Goal: Task Accomplishment & Management: Use online tool/utility

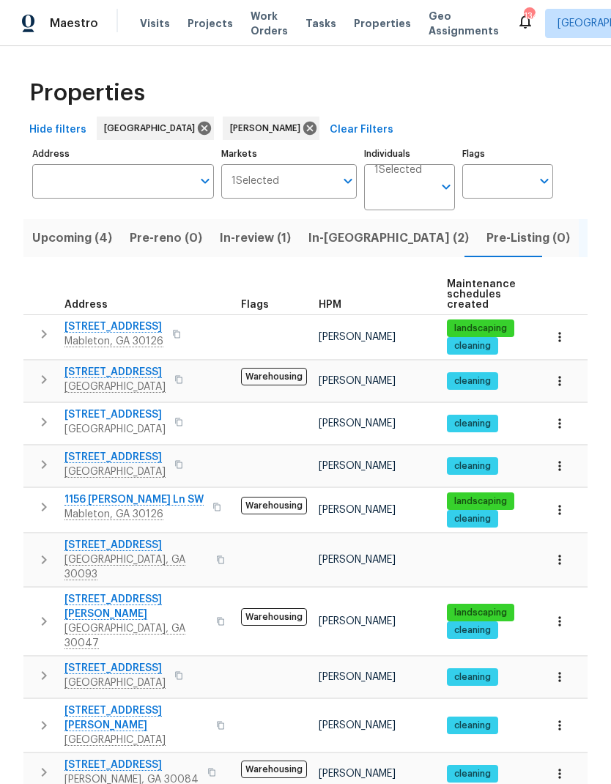
click at [321, 238] on span "In-reno (2)" at bounding box center [388, 238] width 160 height 21
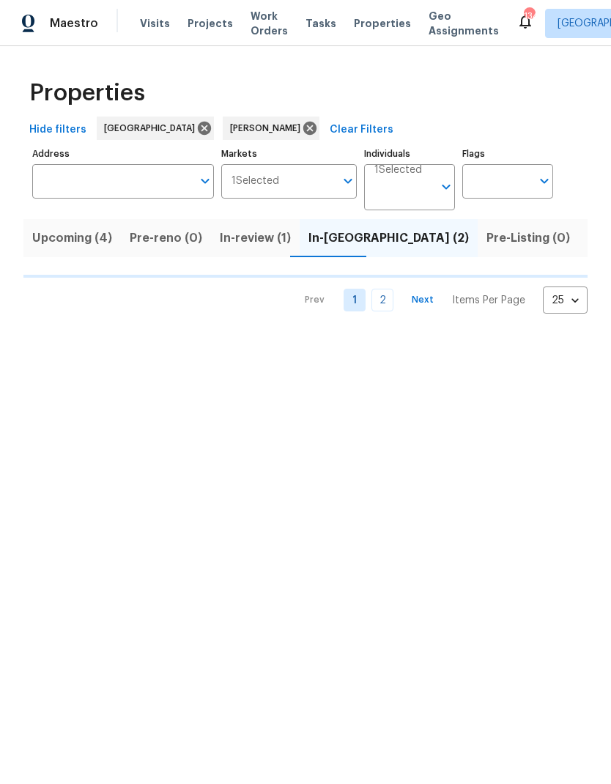
click at [66, 238] on span "Upcoming (4)" at bounding box center [72, 238] width 80 height 21
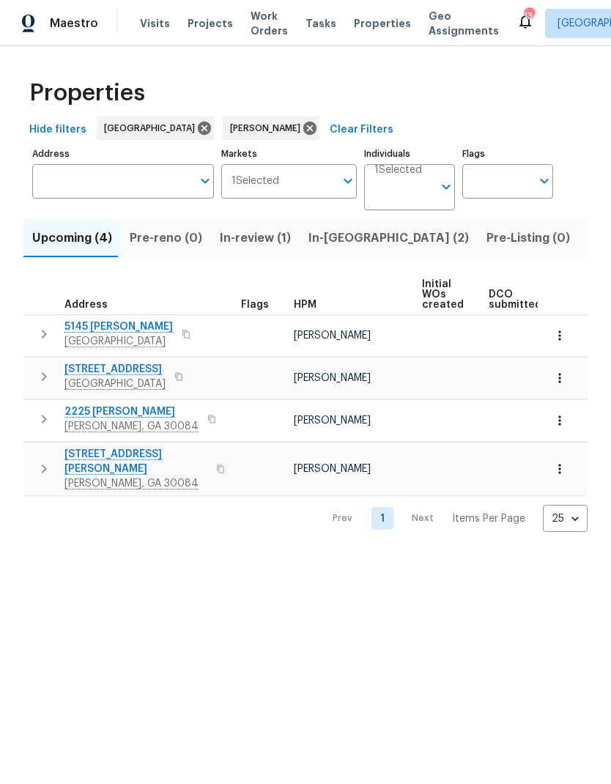
click at [97, 323] on span "5145 [PERSON_NAME]" at bounding box center [118, 326] width 108 height 15
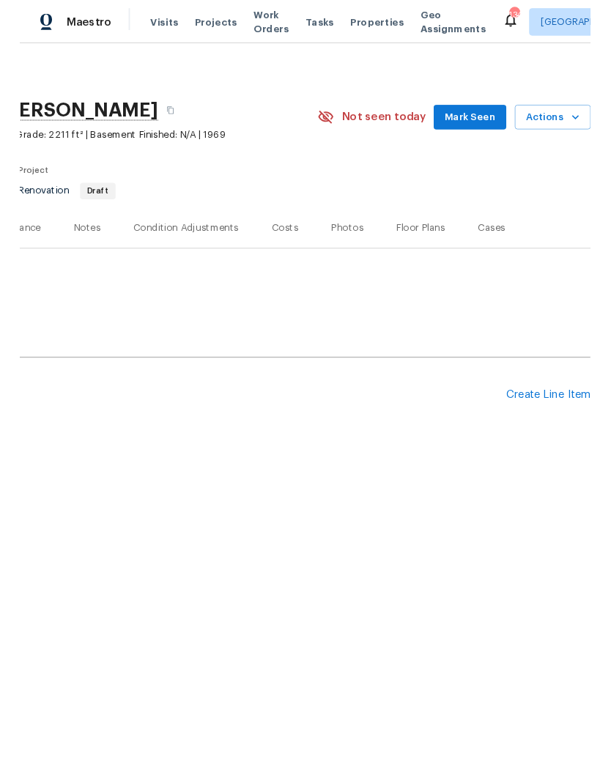
scroll to position [0, 217]
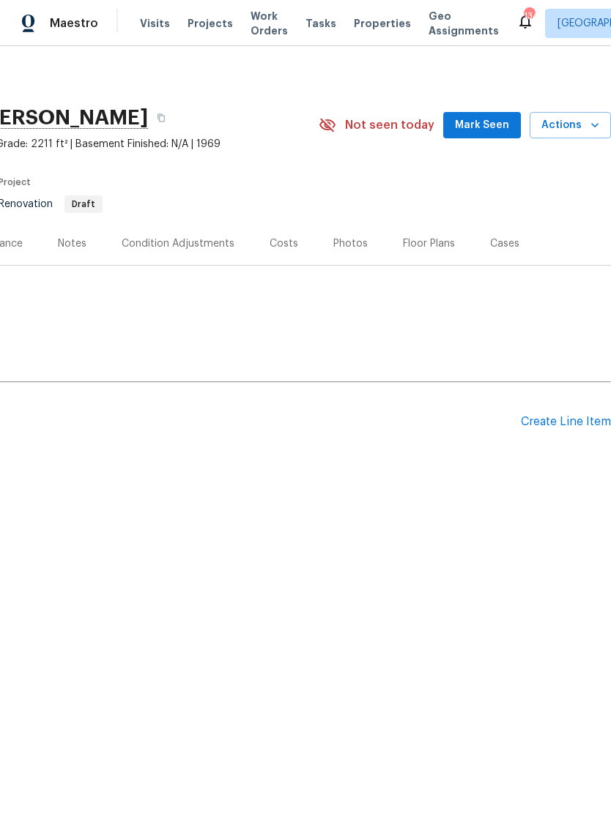
click at [485, 129] on span "Mark Seen" at bounding box center [482, 125] width 54 height 18
click at [562, 424] on div "Create Line Item" at bounding box center [566, 422] width 90 height 14
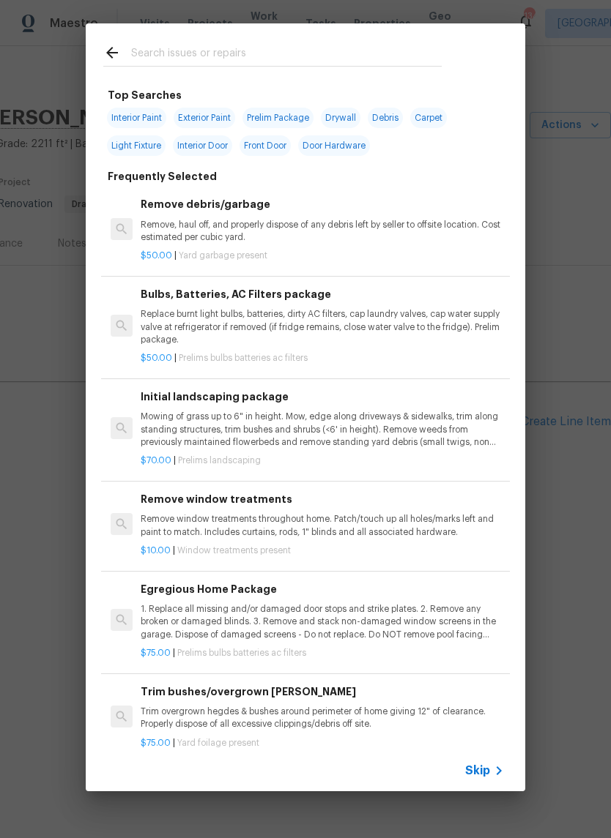
click at [242, 48] on input "text" at bounding box center [286, 55] width 310 height 22
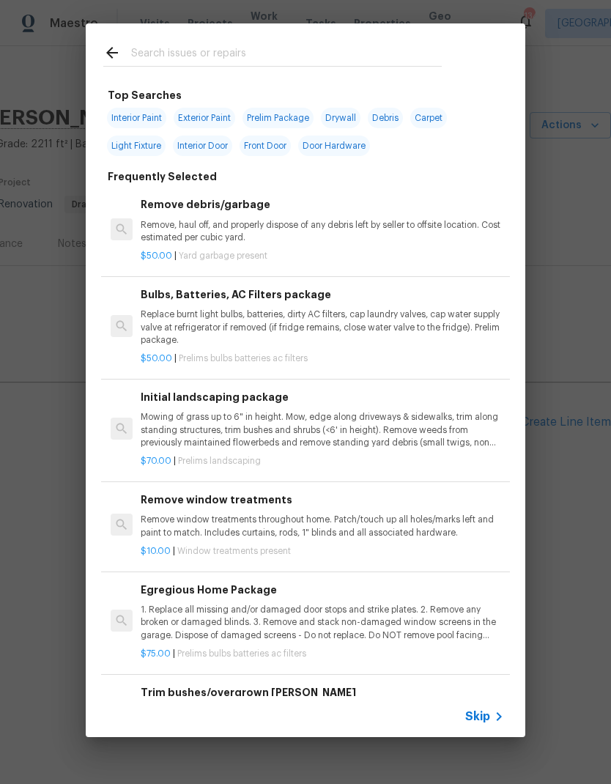
type input "Foundation"
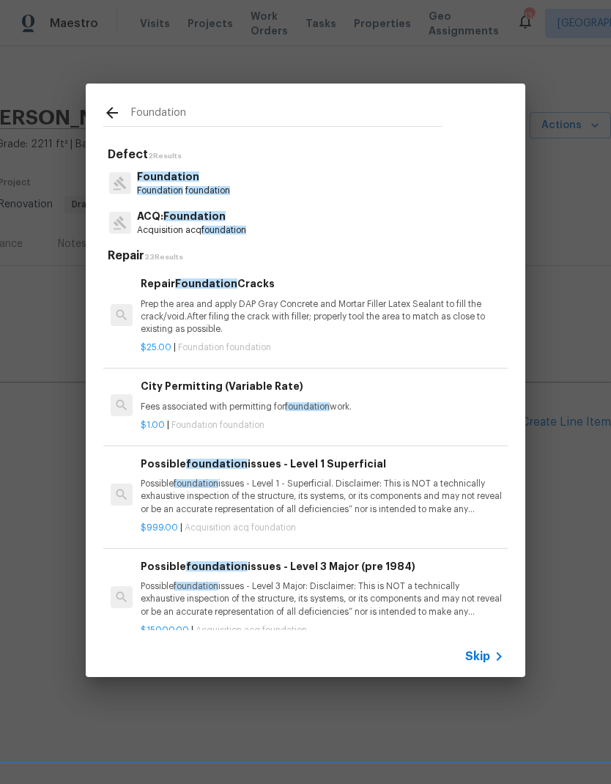
click at [174, 185] on p "Foundation foundation" at bounding box center [183, 191] width 93 height 12
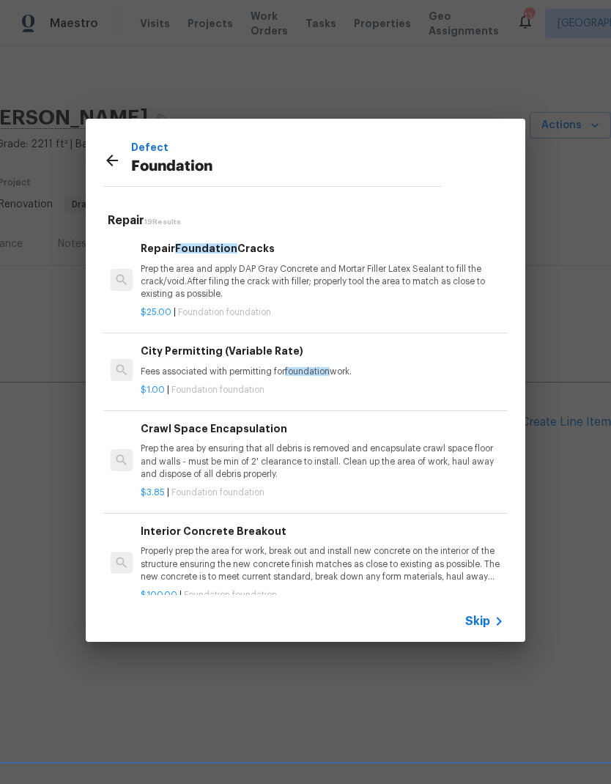
click at [256, 458] on p "Prep the area by ensuring that all debris is removed and encapsulate crawl spac…" at bounding box center [322, 460] width 363 height 37
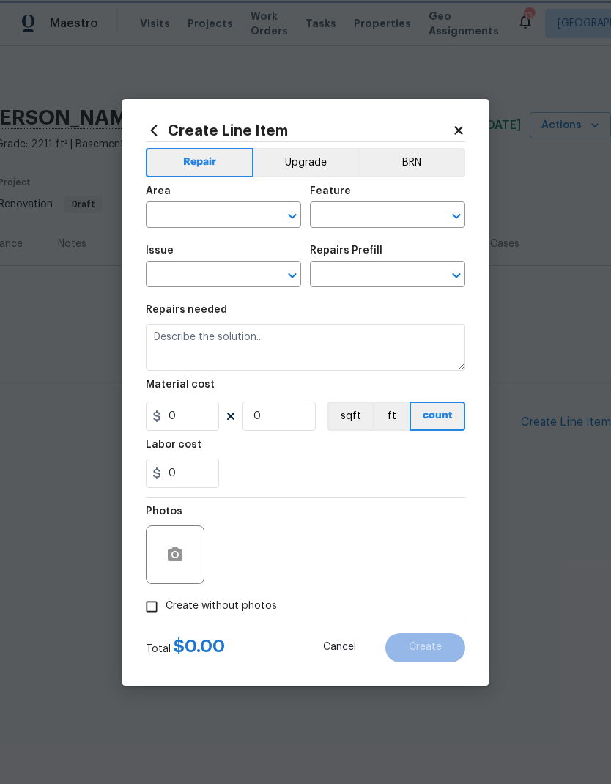
type input "Foundation"
type input "Crawl Space Encapsulation $3.85"
type textarea "Prep the area by ensuring that all debris is removed and encapsulate crawl spac…"
type input "3.85"
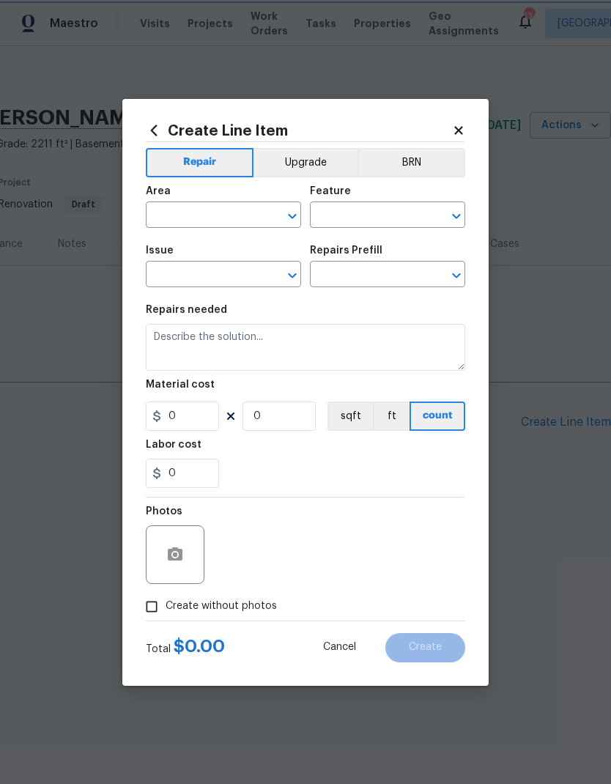
type input "1"
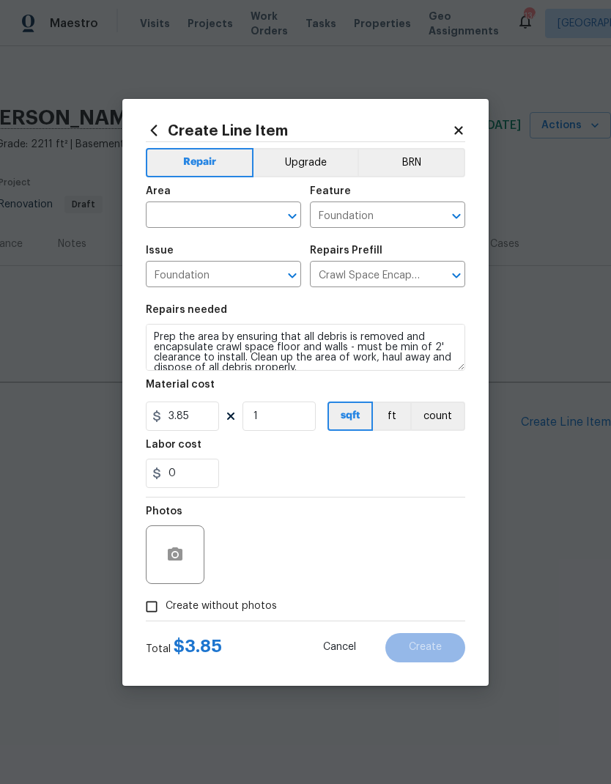
click at [212, 218] on input "text" at bounding box center [203, 216] width 114 height 23
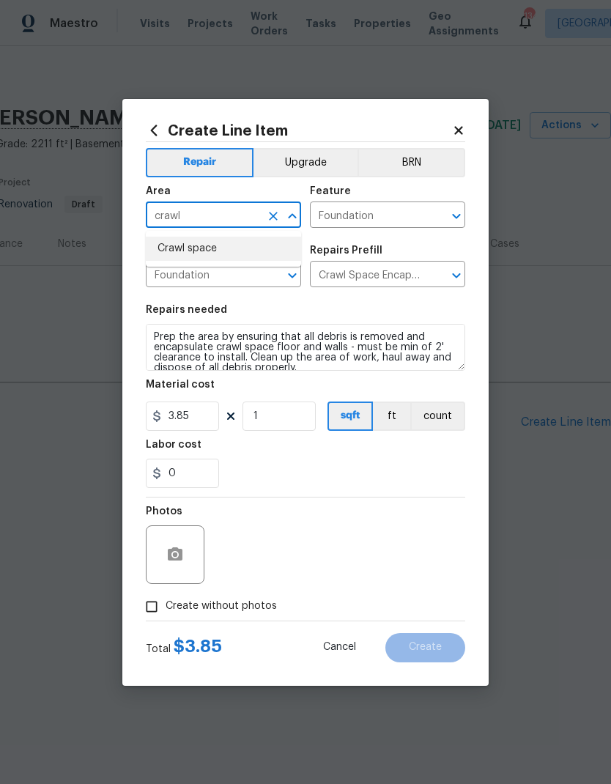
click at [214, 247] on li "Crawl space" at bounding box center [223, 249] width 155 height 24
type input "Crawl space"
click at [282, 416] on input "1" at bounding box center [278, 415] width 73 height 29
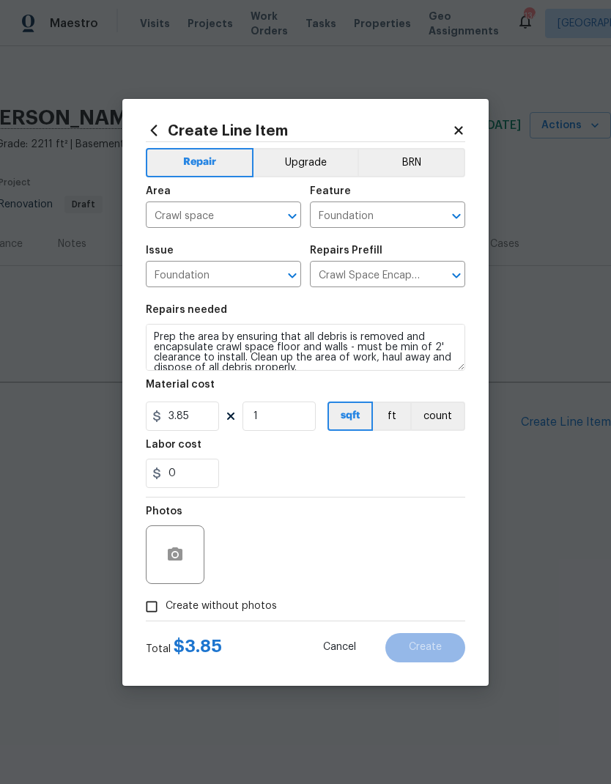
click at [242, 609] on span "Create without photos" at bounding box center [220, 605] width 111 height 15
click at [165, 609] on input "Create without photos" at bounding box center [152, 606] width 28 height 28
checkbox input "true"
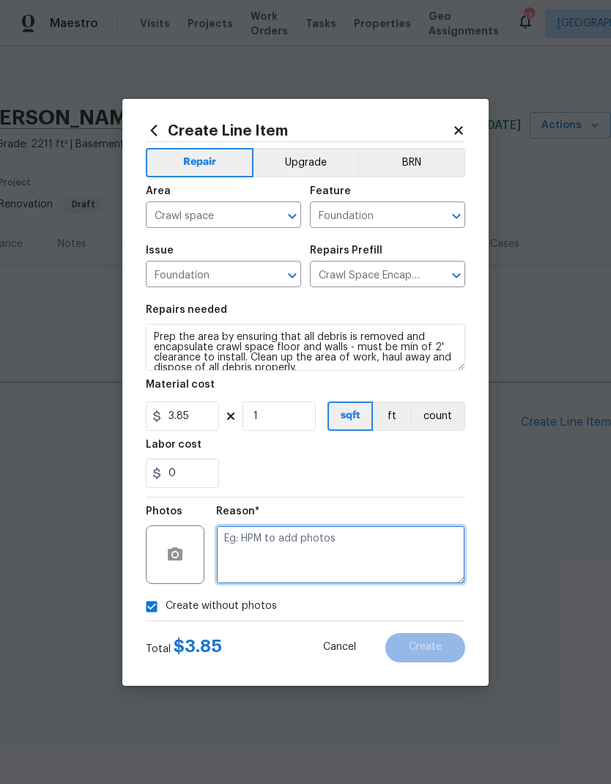
click at [333, 549] on textarea at bounding box center [340, 554] width 249 height 59
click at [422, 647] on span "Create" at bounding box center [425, 646] width 33 height 11
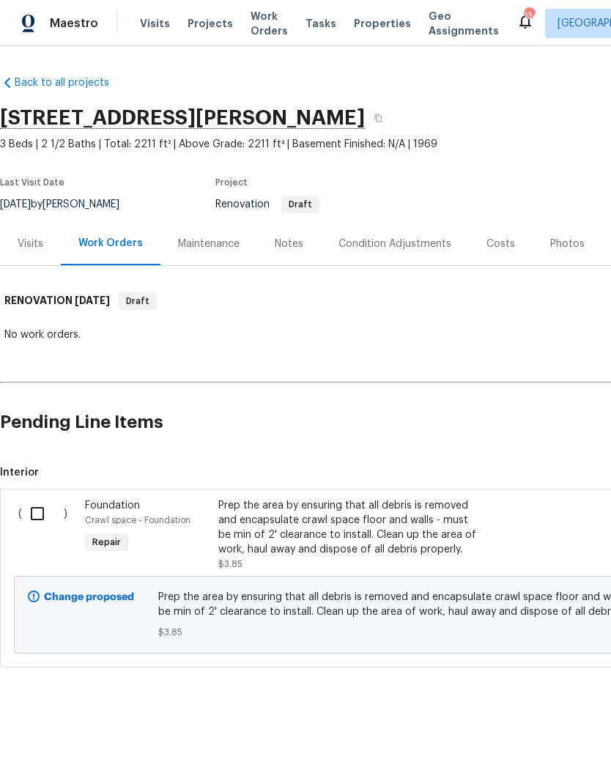
scroll to position [0, 0]
click at [398, 242] on div "Condition Adjustments" at bounding box center [394, 244] width 113 height 15
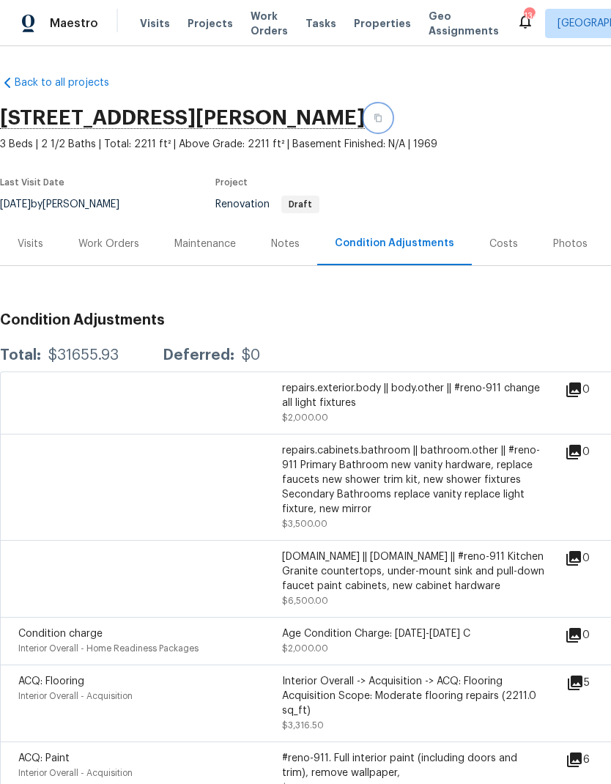
click at [365, 124] on button "button" at bounding box center [378, 118] width 26 height 26
click at [310, 113] on h2 "5145 Joel Ct, Atlanta, GA 30360" at bounding box center [182, 118] width 365 height 15
click at [374, 114] on icon "button" at bounding box center [377, 118] width 7 height 8
click at [503, 243] on div "Costs" at bounding box center [503, 244] width 29 height 15
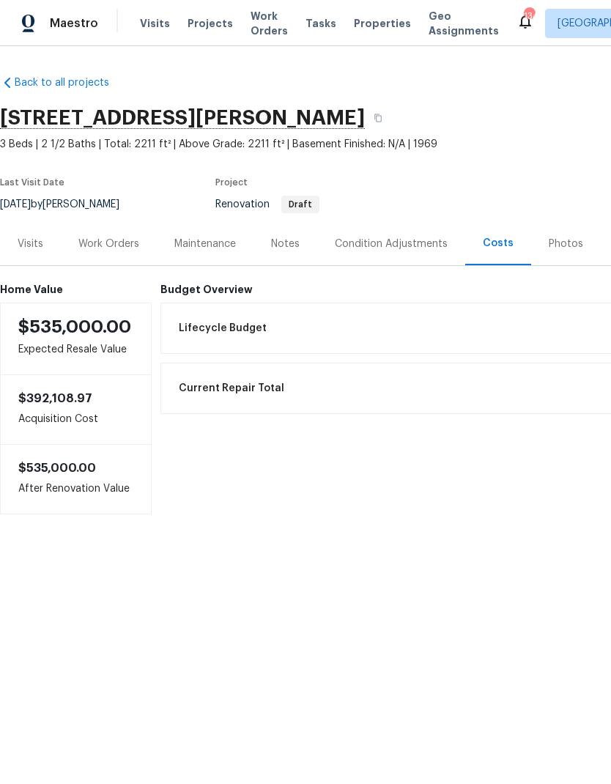
click at [108, 252] on div "Work Orders" at bounding box center [109, 243] width 96 height 43
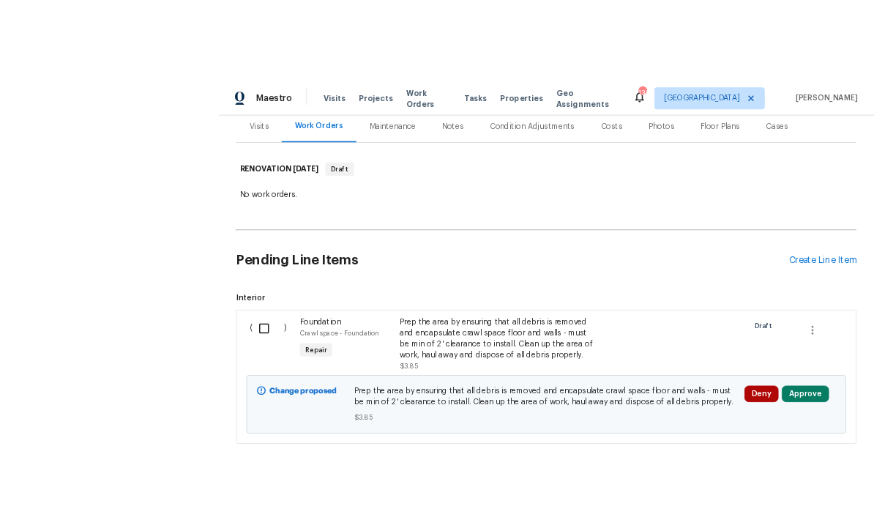
scroll to position [7, 0]
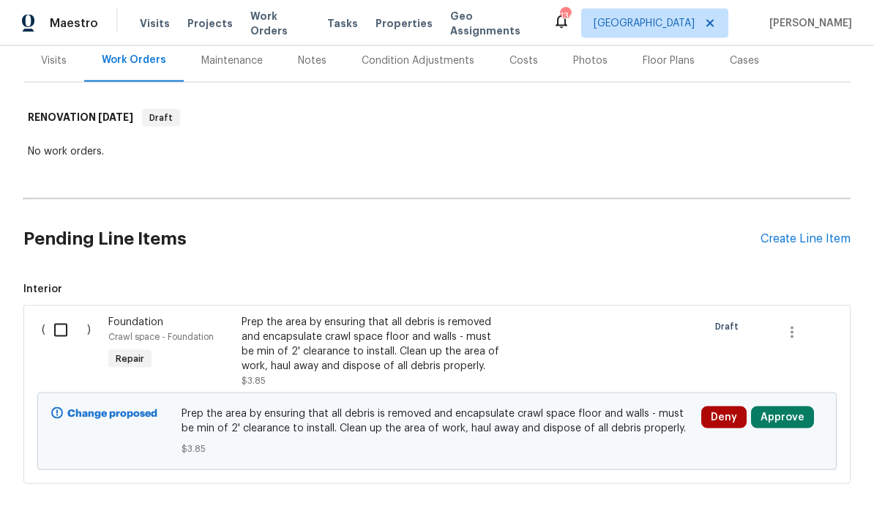
click at [610, 234] on div "Create Line Item" at bounding box center [806, 239] width 90 height 14
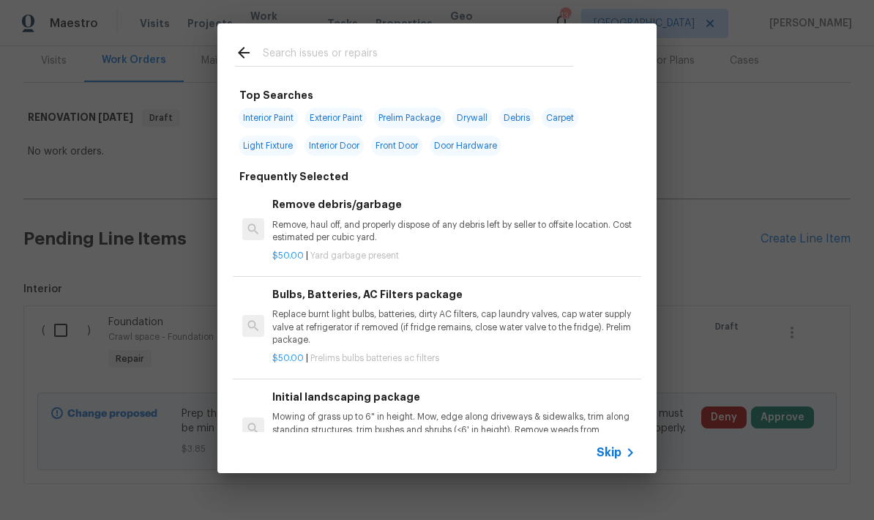
click at [392, 51] on input "text" at bounding box center [418, 55] width 310 height 22
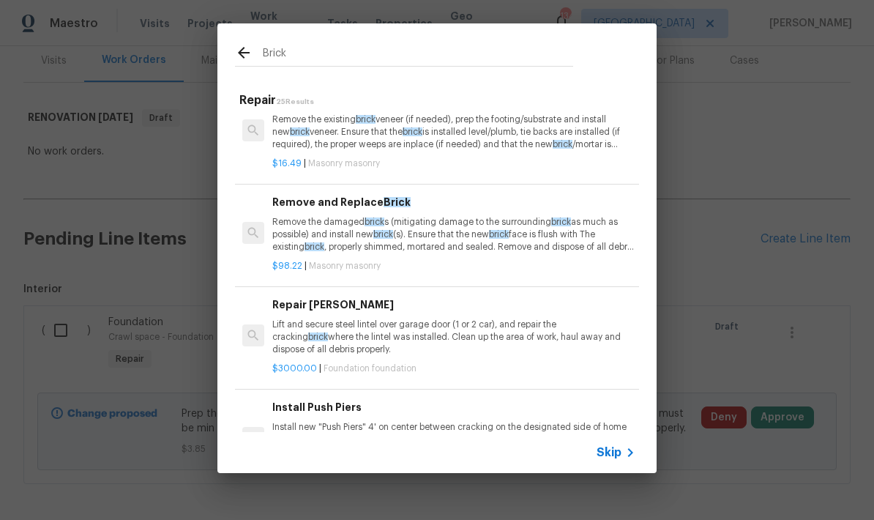
scroll to position [131, 0]
type input "Bric"
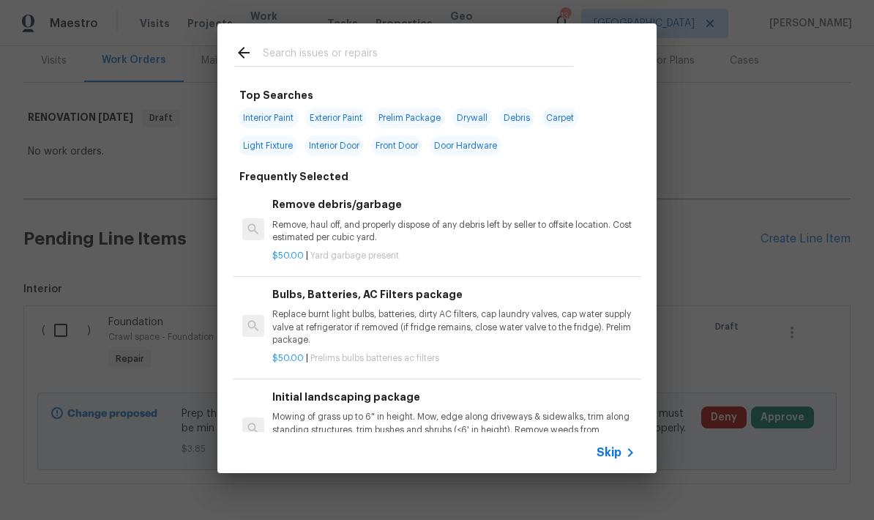
type input "Foundation"
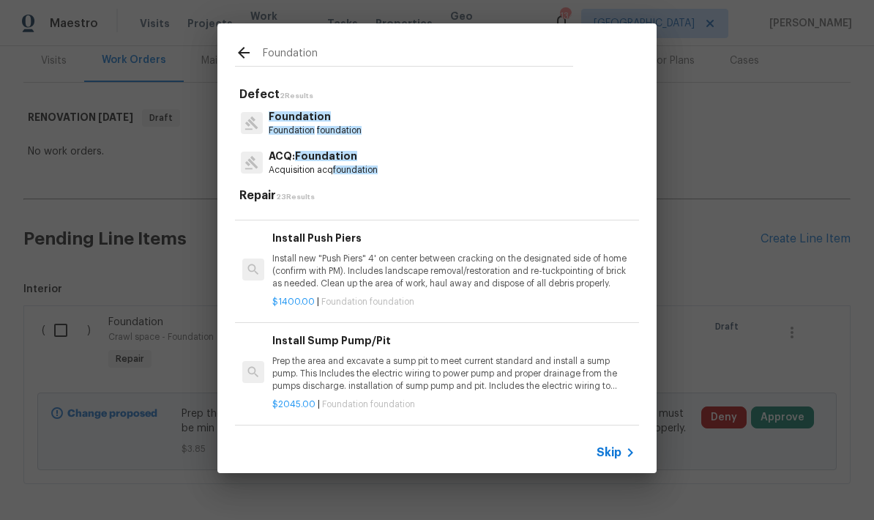
scroll to position [679, 0]
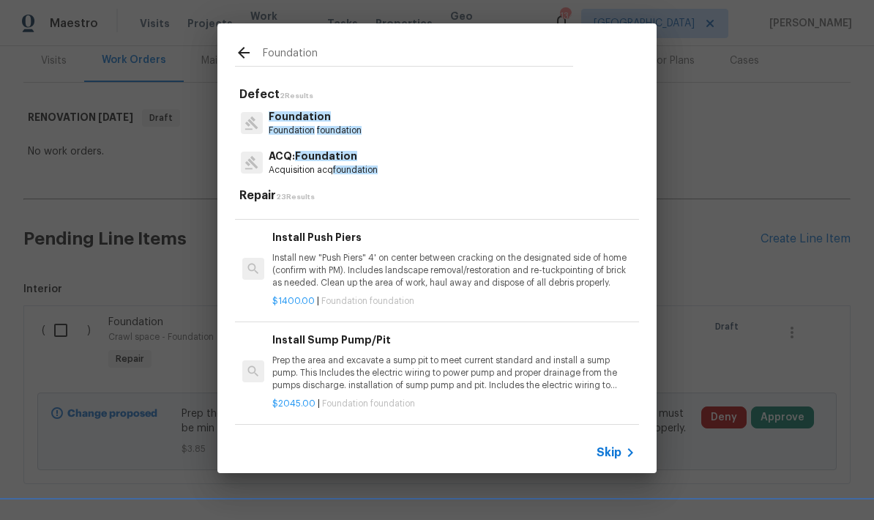
click at [395, 256] on p "Install new "Push Piers" 4' on center between cracking on the designated side o…" at bounding box center [453, 270] width 363 height 37
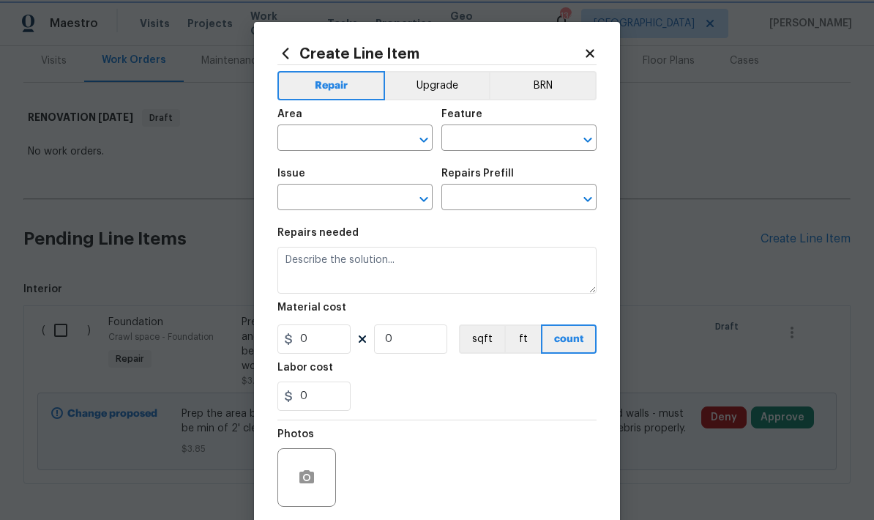
type input "Foundation"
type input "Install Push Piers $1,400.00"
type textarea "Install new "Push Piers" 4' on center between cracking on the designated side o…"
type input "1400"
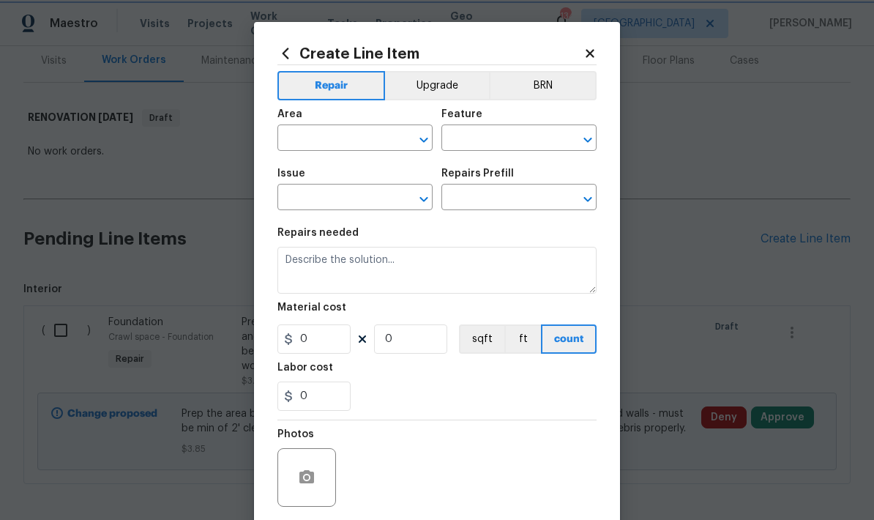
type input "1"
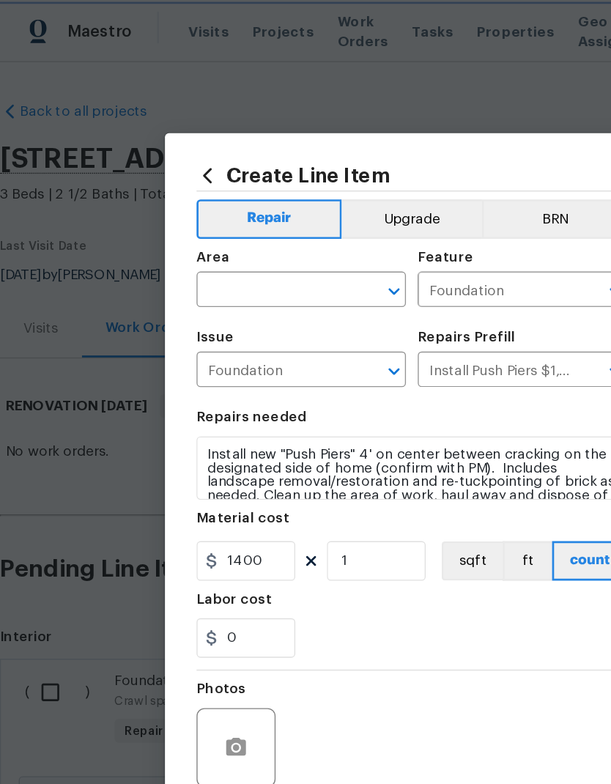
scroll to position [0, 0]
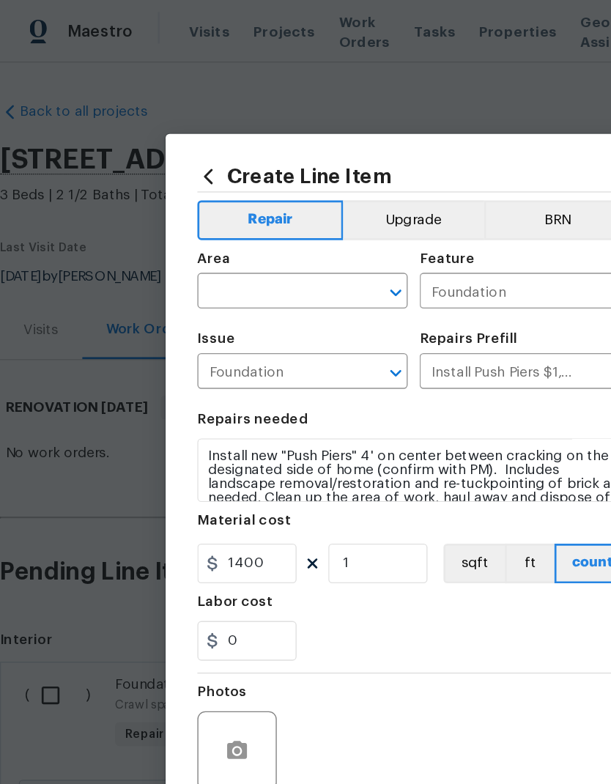
click at [193, 216] on input "text" at bounding box center [203, 216] width 114 height 23
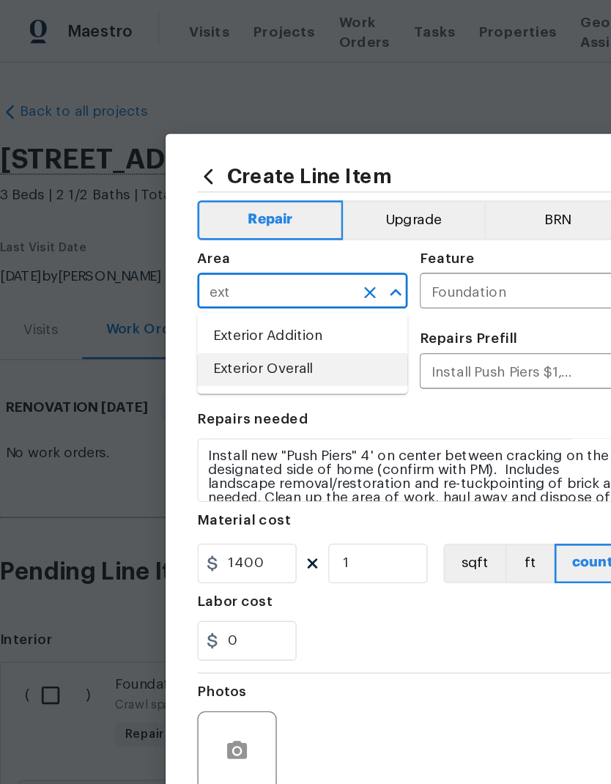
click at [233, 277] on li "Exterior Overall" at bounding box center [223, 273] width 155 height 24
type input "Exterior Overall"
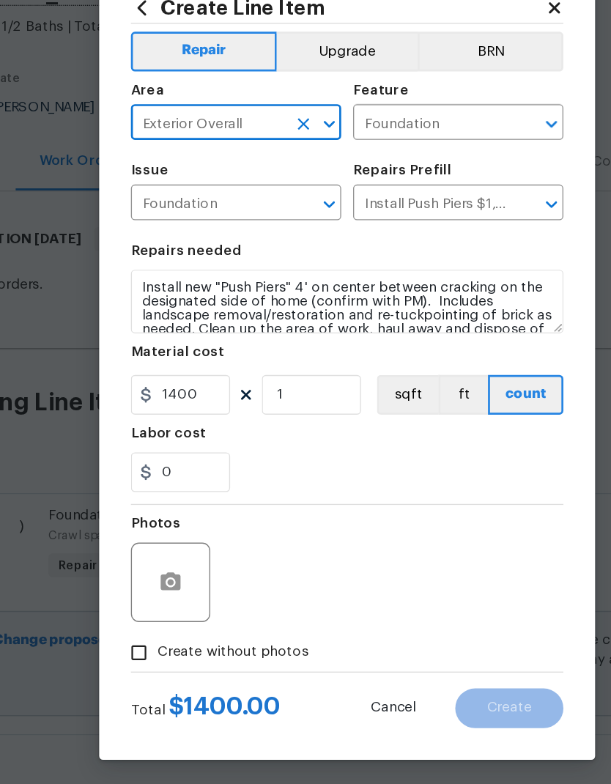
click at [165, 598] on span "Create without photos" at bounding box center [220, 605] width 111 height 15
click at [146, 592] on input "Create without photos" at bounding box center [152, 606] width 28 height 28
checkbox input "true"
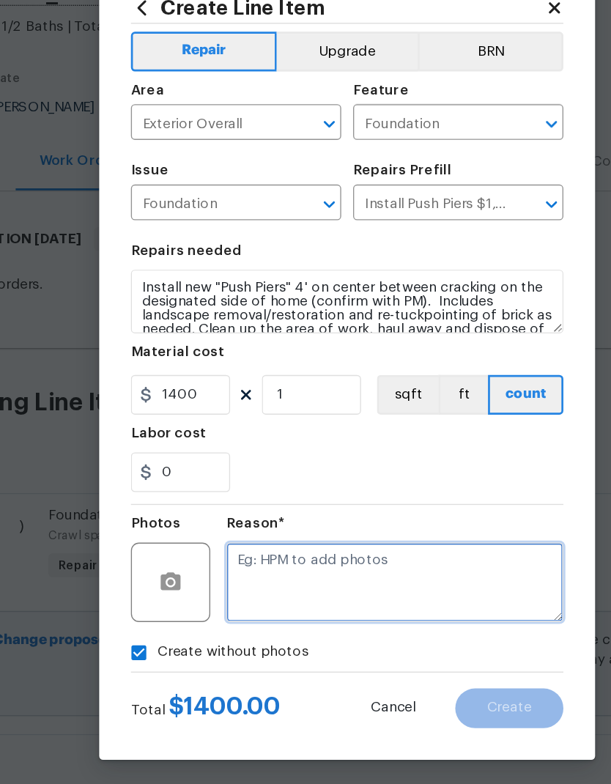
click at [256, 525] on textarea at bounding box center [340, 554] width 249 height 59
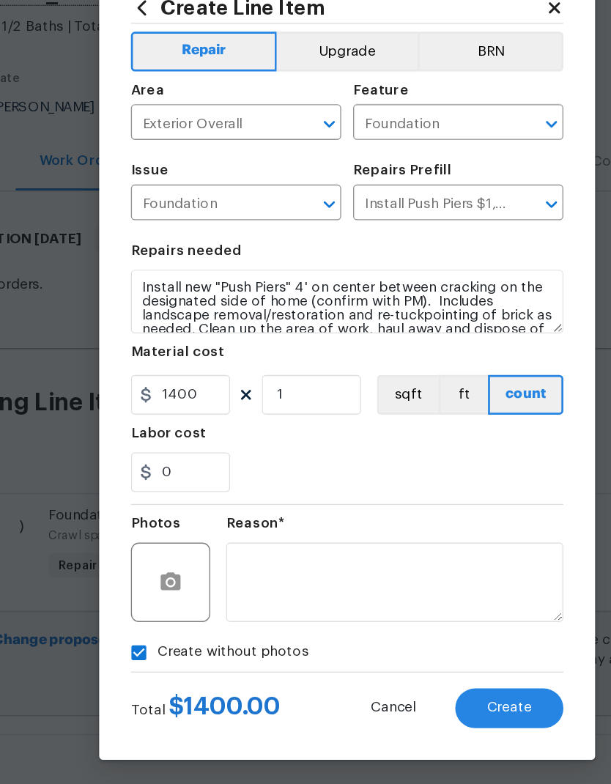
click at [409, 641] on span "Create" at bounding box center [425, 646] width 33 height 11
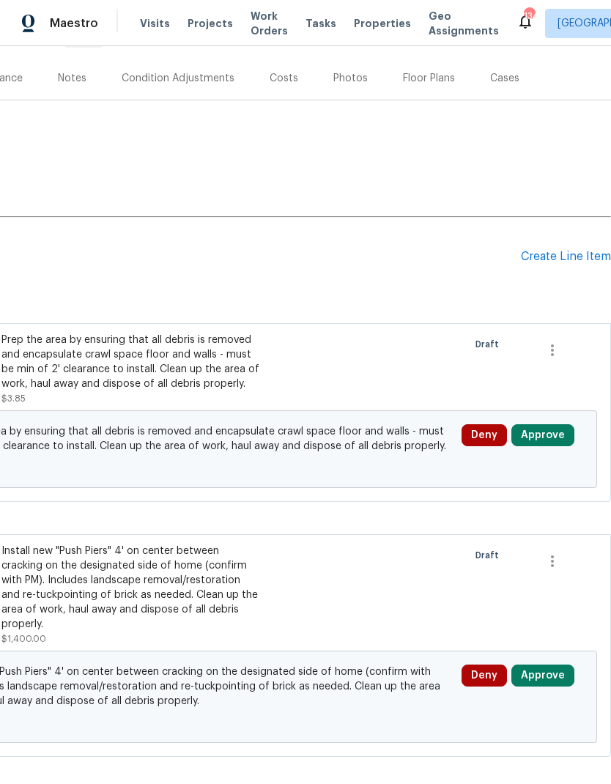
scroll to position [165, 217]
click at [551, 250] on div "Create Line Item" at bounding box center [566, 257] width 90 height 14
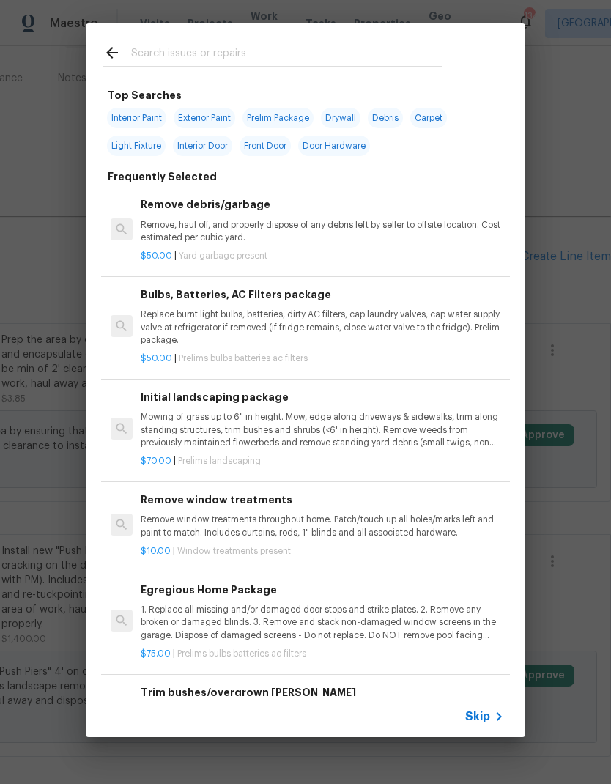
click at [274, 45] on input "text" at bounding box center [286, 55] width 310 height 22
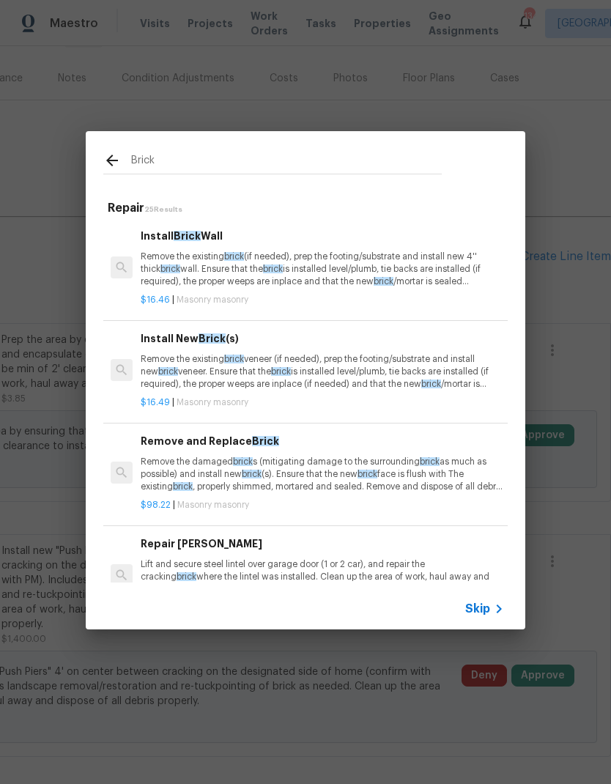
scroll to position [0, 0]
click at [209, 161] on input "Brick" at bounding box center [286, 163] width 310 height 22
type input "Bric"
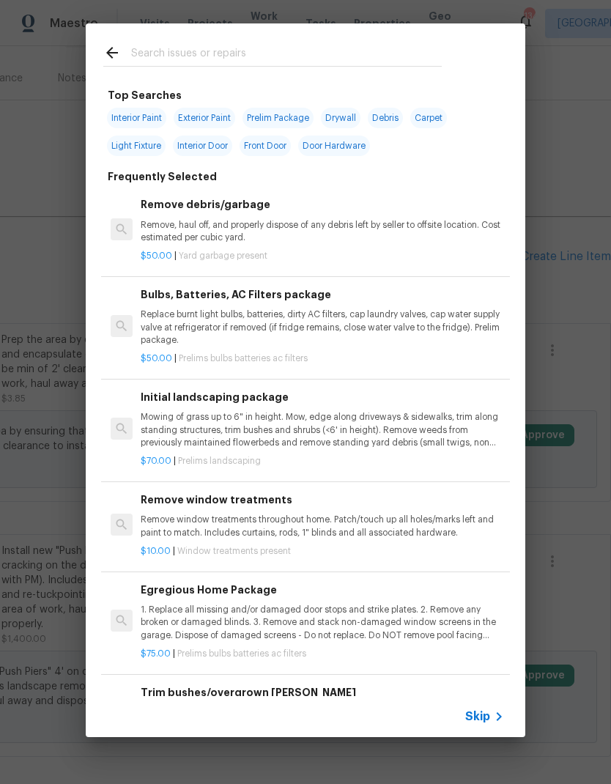
type input "Mortar"
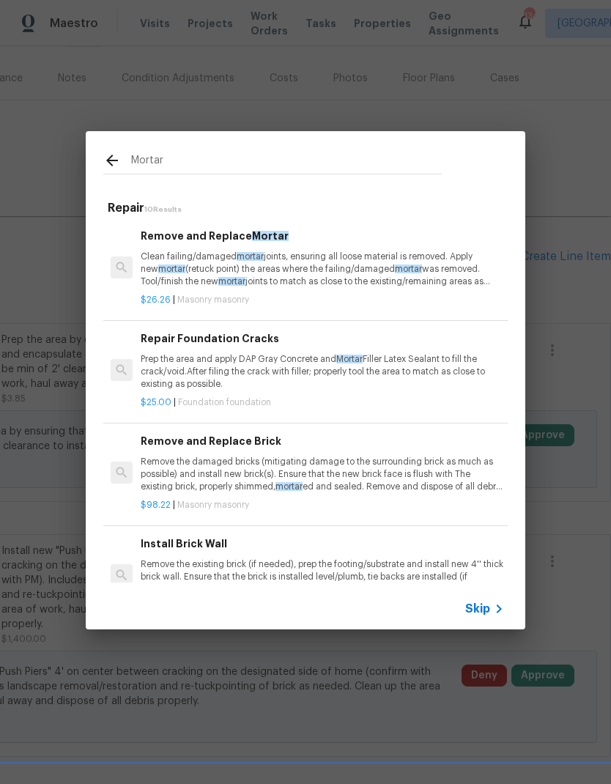
click at [296, 253] on p "Clean failing/damaged mortar joints, ensuring all loose material is removed. Ap…" at bounding box center [322, 268] width 363 height 37
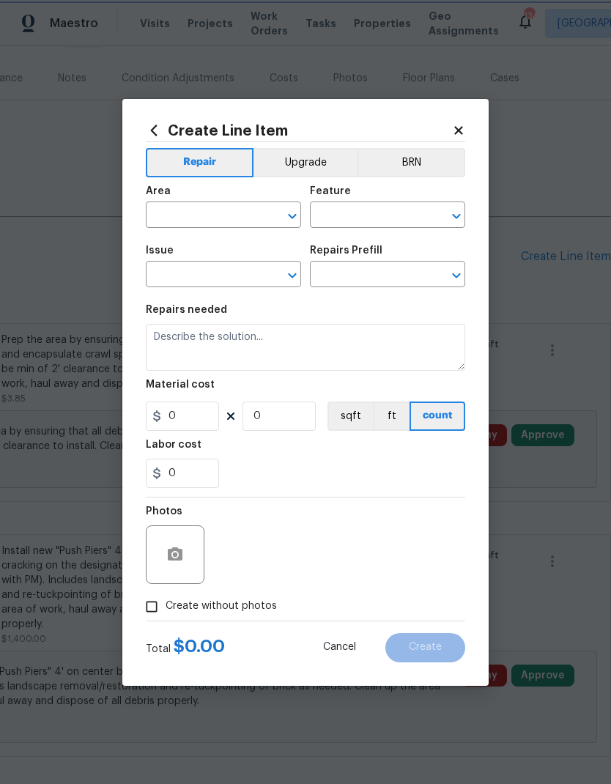
type input "Masonry"
type input "Remove and Replace Mortar $26.26"
type textarea "Clean failing/damaged mortar joints, ensuring all loose material is removed. Ap…"
type input "26.26"
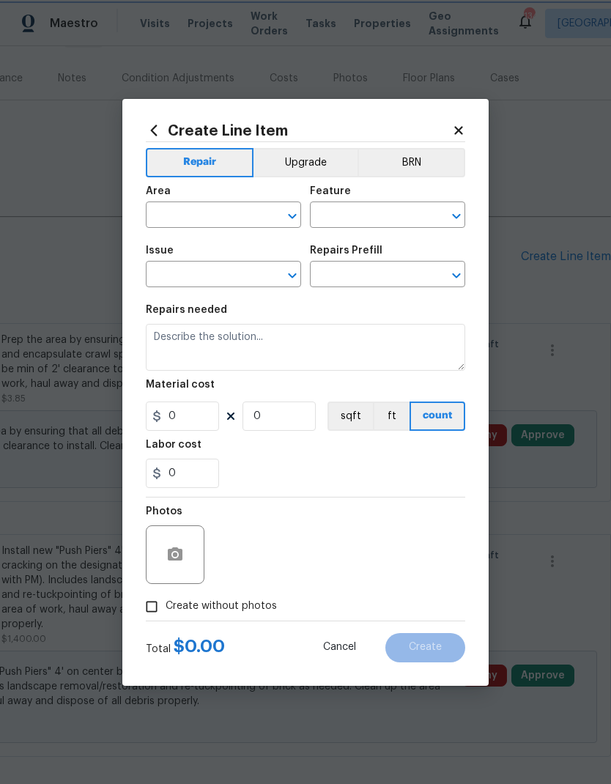
type input "1"
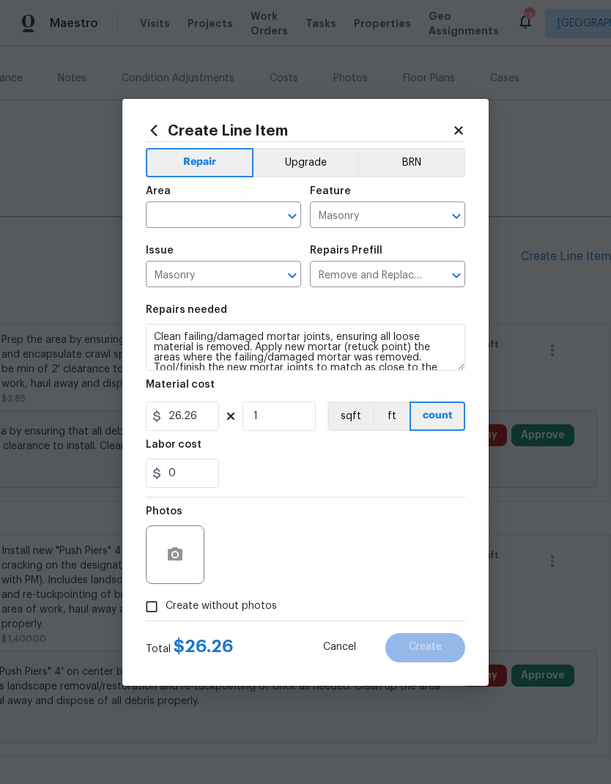
click at [233, 218] on input "text" at bounding box center [203, 216] width 114 height 23
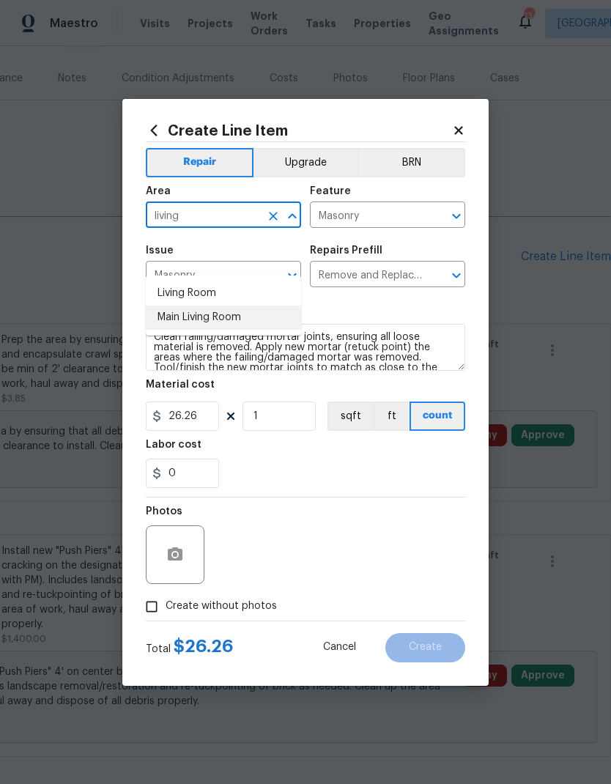
click at [240, 305] on li "Main Living Room" at bounding box center [223, 317] width 155 height 24
type input "Main Living Room"
click at [231, 604] on span "Create without photos" at bounding box center [220, 605] width 111 height 15
click at [165, 604] on input "Create without photos" at bounding box center [152, 606] width 28 height 28
checkbox input "true"
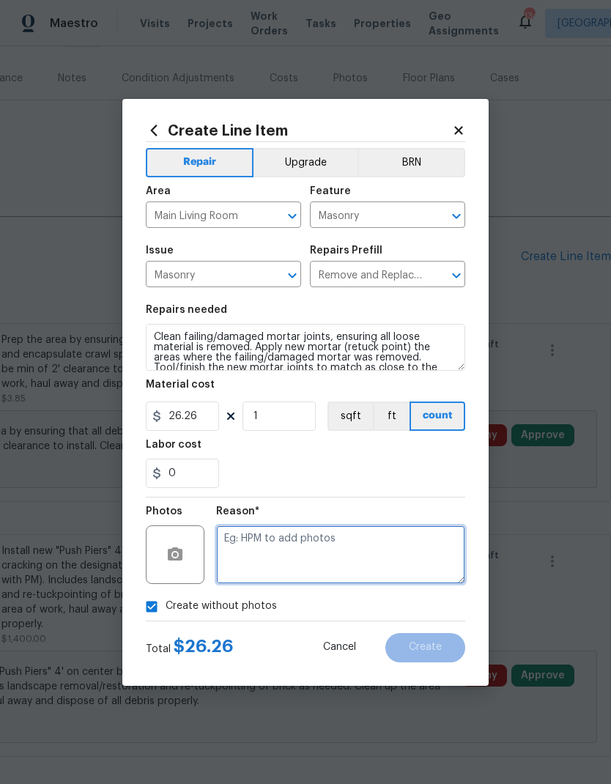
click at [321, 555] on textarea at bounding box center [340, 554] width 249 height 59
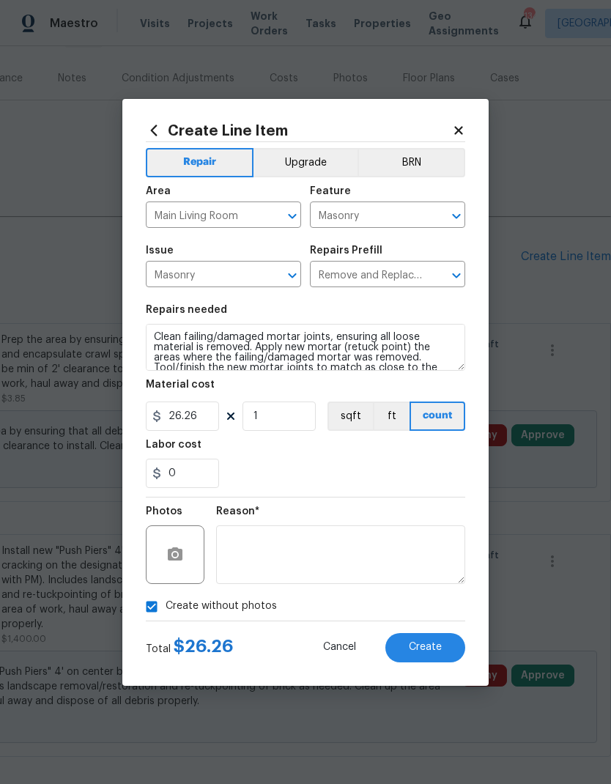
click at [425, 646] on span "Create" at bounding box center [425, 646] width 33 height 11
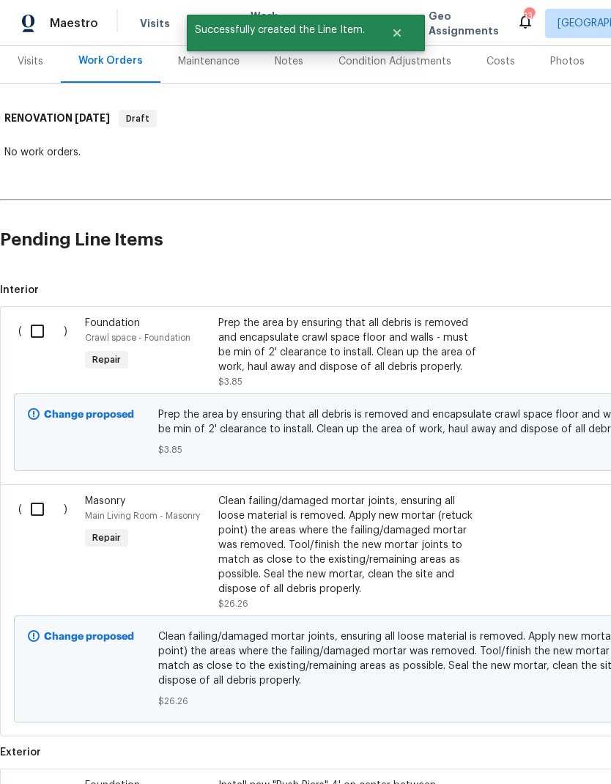
scroll to position [183, 0]
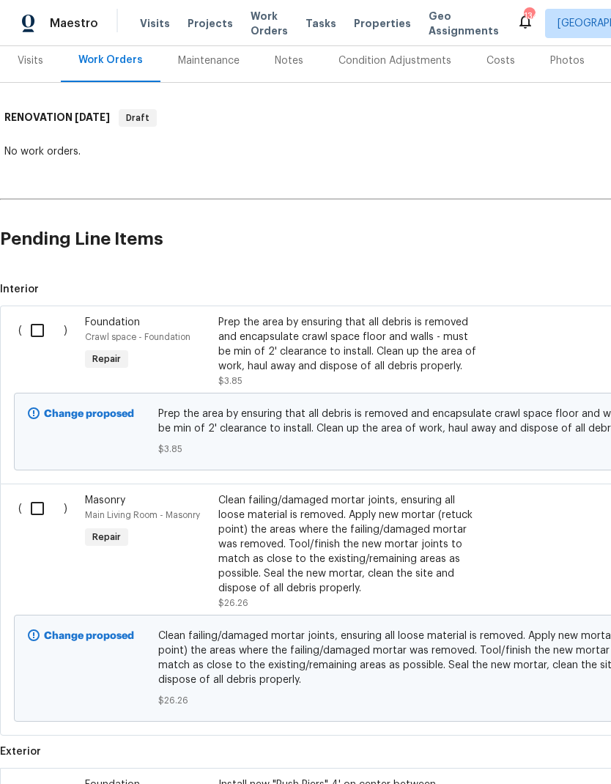
click at [349, 521] on div "Clean failing/damaged mortar joints, ensuring all loose material is removed. Ap…" at bounding box center [347, 544] width 258 height 103
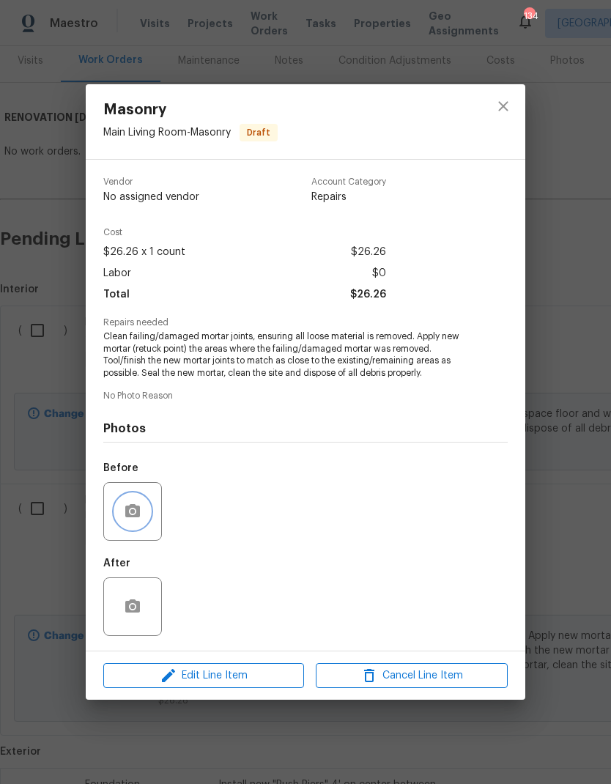
click at [135, 511] on icon "button" at bounding box center [133, 511] width 18 height 18
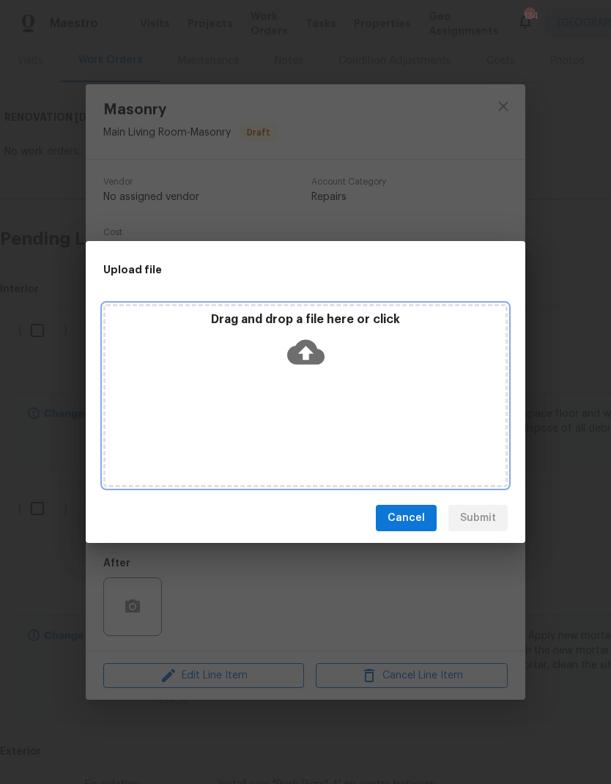
click at [376, 395] on div "Drag and drop a file here or click" at bounding box center [305, 395] width 404 height 183
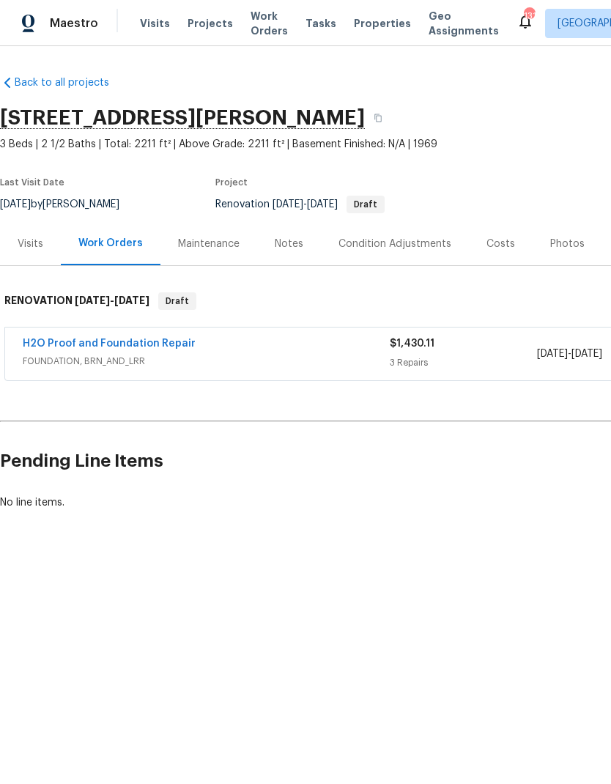
click at [120, 344] on link "H2O Proof and Foundation Repair" at bounding box center [109, 343] width 173 height 10
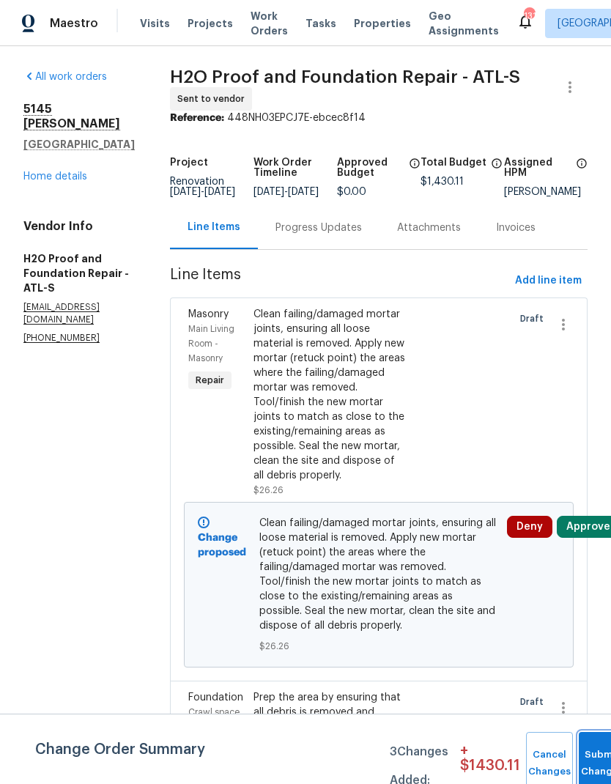
click at [595, 759] on button "Submit Changes" at bounding box center [601, 763] width 47 height 63
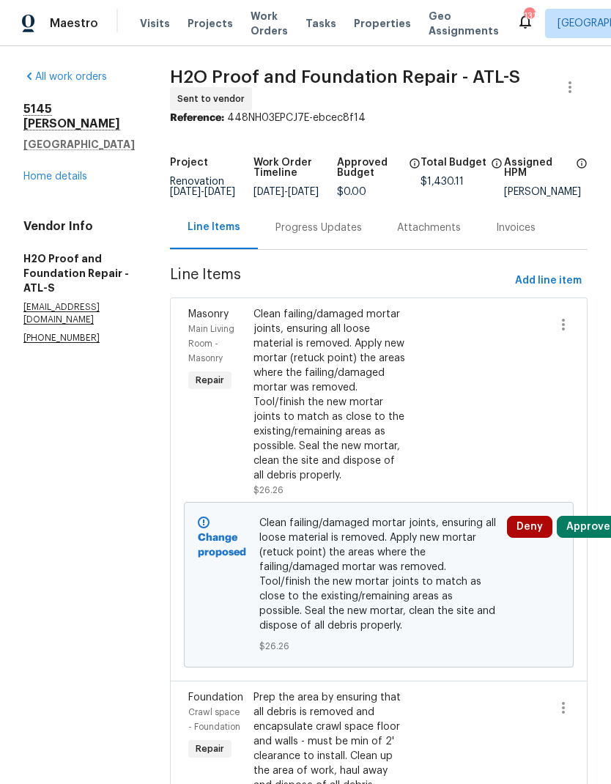
click at [313, 395] on div "Clean failing/damaged mortar joints, ensuring all loose material is removed. Ap…" at bounding box center [330, 395] width 154 height 176
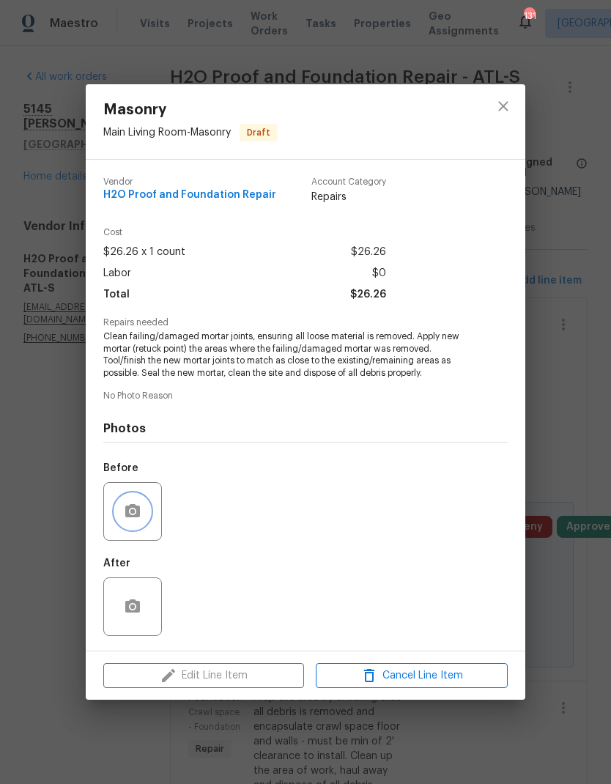
click at [139, 513] on icon "button" at bounding box center [132, 510] width 15 height 13
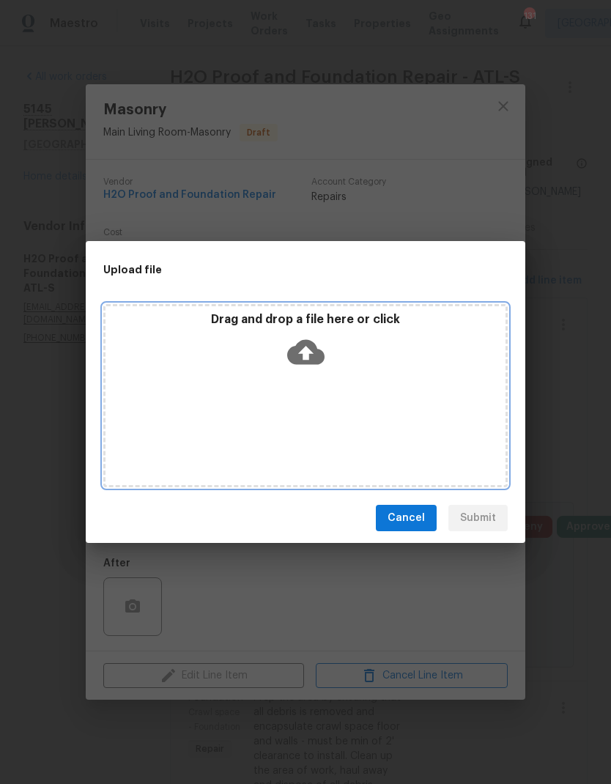
click at [377, 415] on div "Drag and drop a file here or click" at bounding box center [305, 395] width 404 height 183
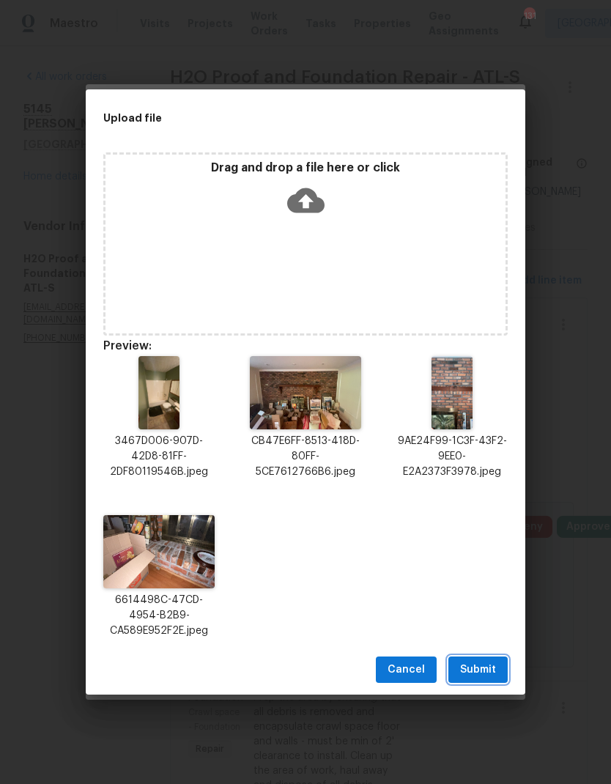
click at [477, 667] on span "Submit" at bounding box center [478, 669] width 36 height 18
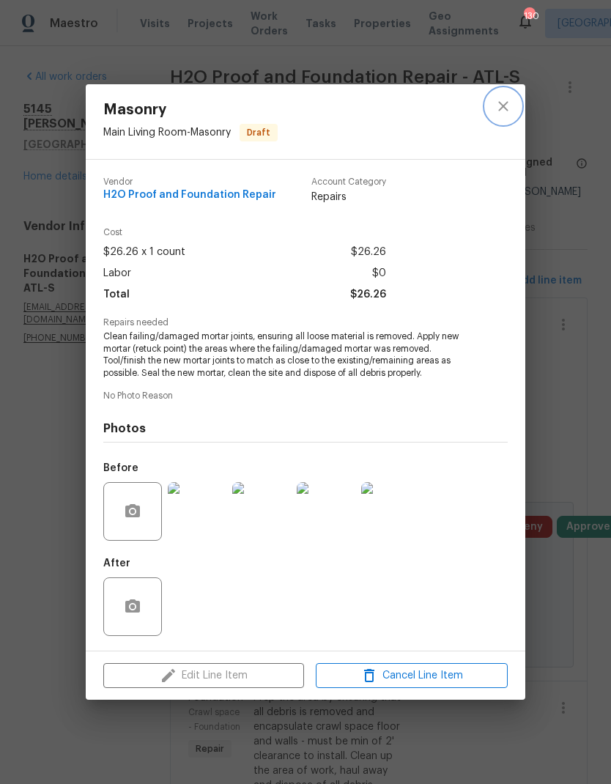
click at [505, 101] on icon "close" at bounding box center [503, 106] width 18 height 18
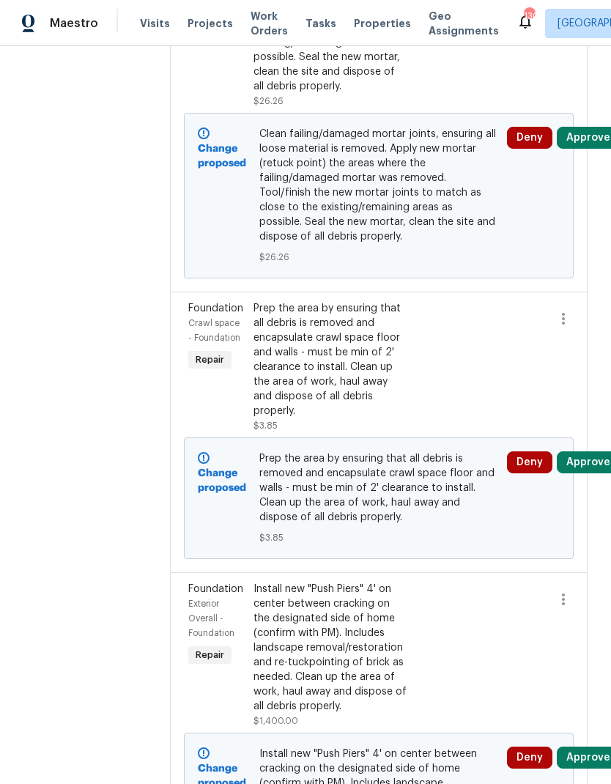
scroll to position [59, 0]
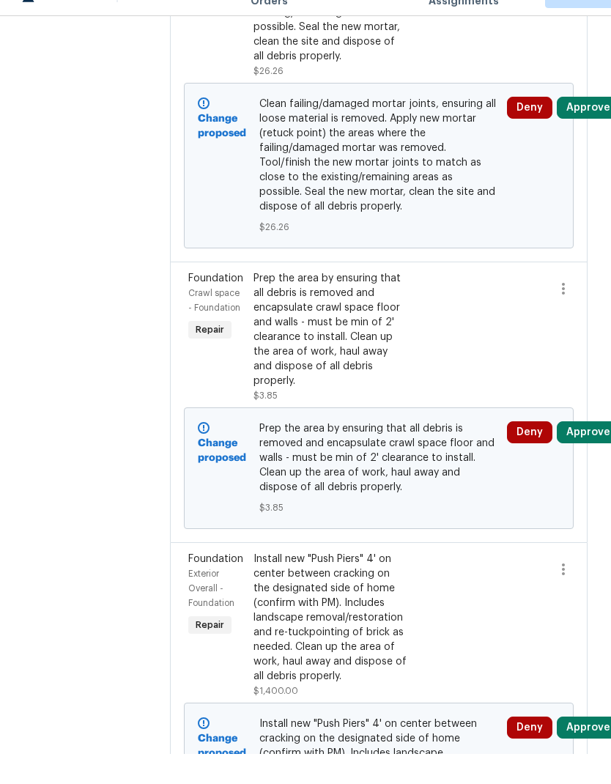
click at [289, 581] on div "Install new "Push Piers" 4' on center between cracking on the designated side o…" at bounding box center [330, 647] width 154 height 132
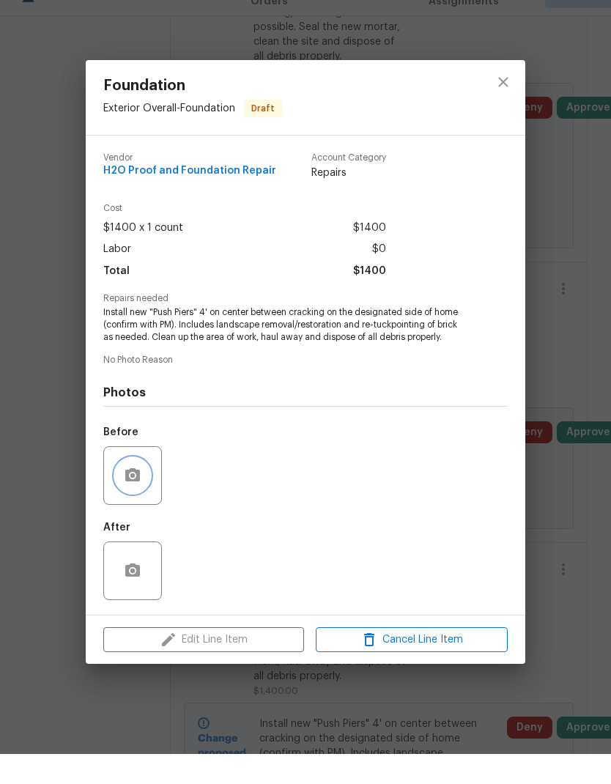
click at [139, 488] on button "button" at bounding box center [132, 505] width 35 height 35
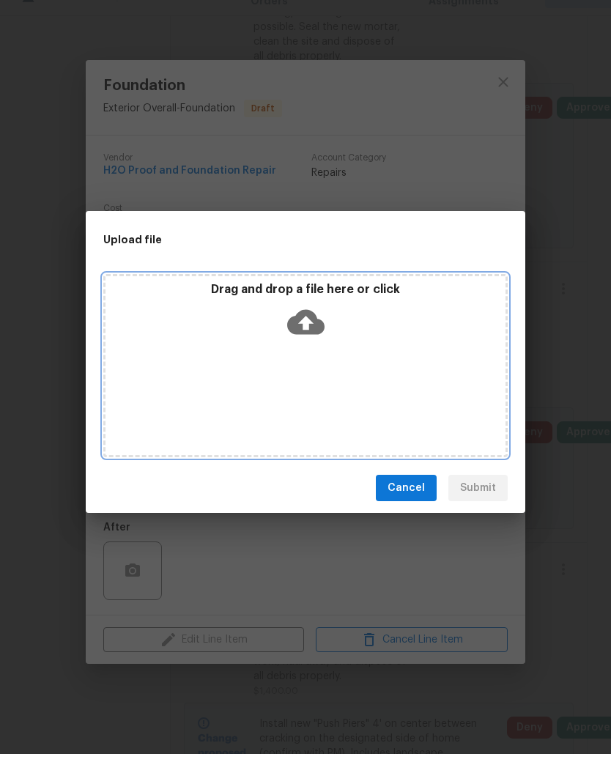
click at [373, 368] on div "Drag and drop a file here or click" at bounding box center [305, 395] width 404 height 183
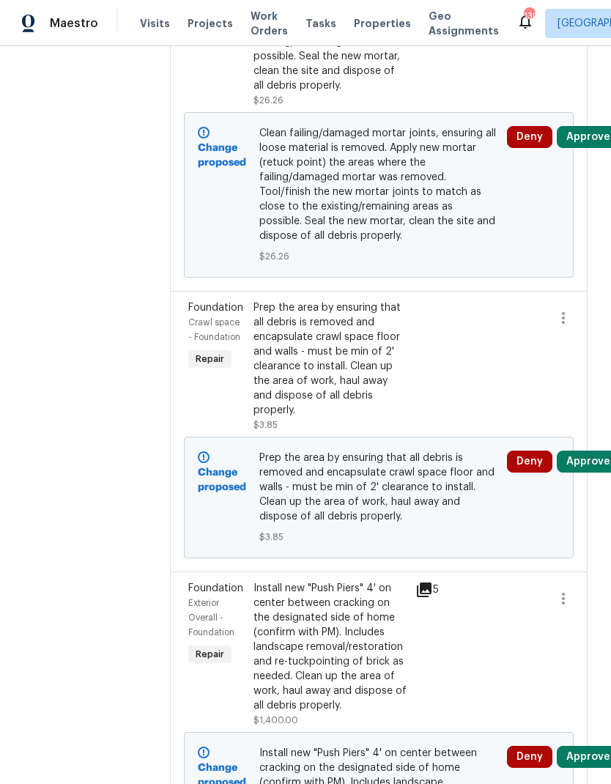
scroll to position [389, 0]
click at [319, 328] on div "Prep the area by ensuring that all debris is removed and encapsulate crawl spac…" at bounding box center [330, 359] width 154 height 117
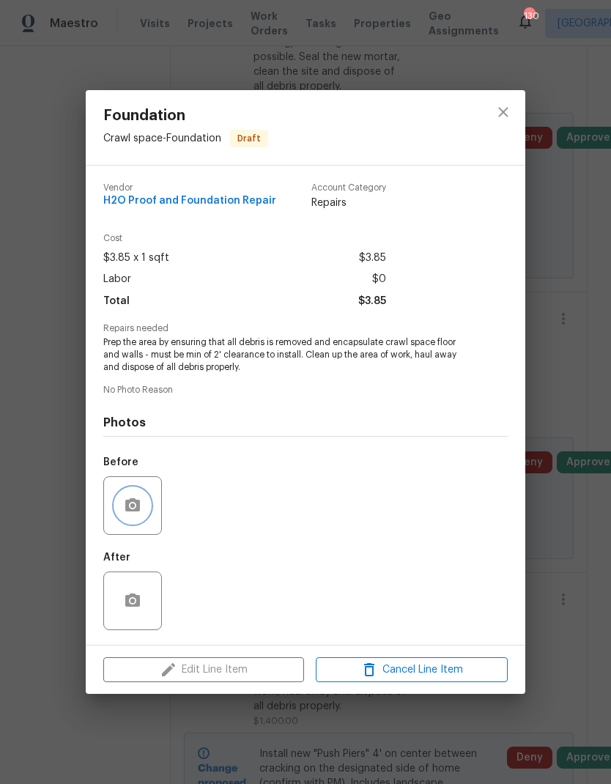
click at [130, 504] on icon "button" at bounding box center [132, 504] width 15 height 13
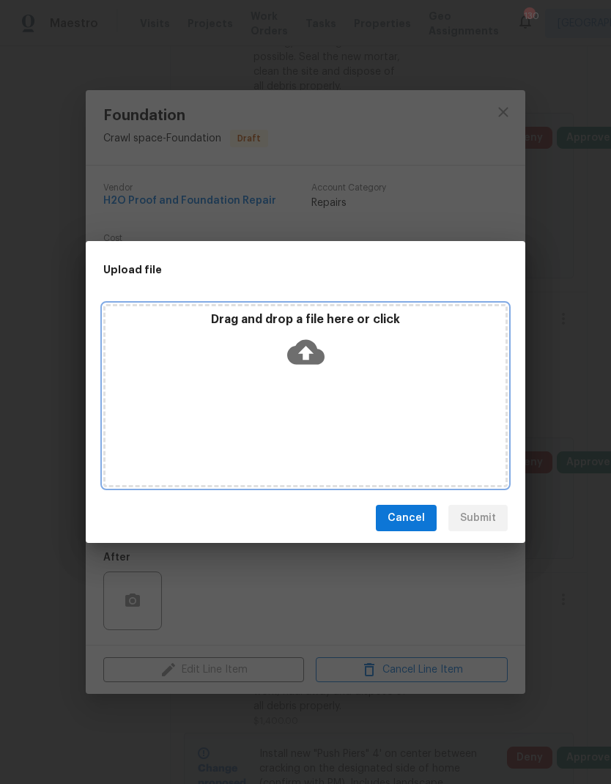
click at [417, 387] on div "Drag and drop a file here or click" at bounding box center [305, 395] width 404 height 183
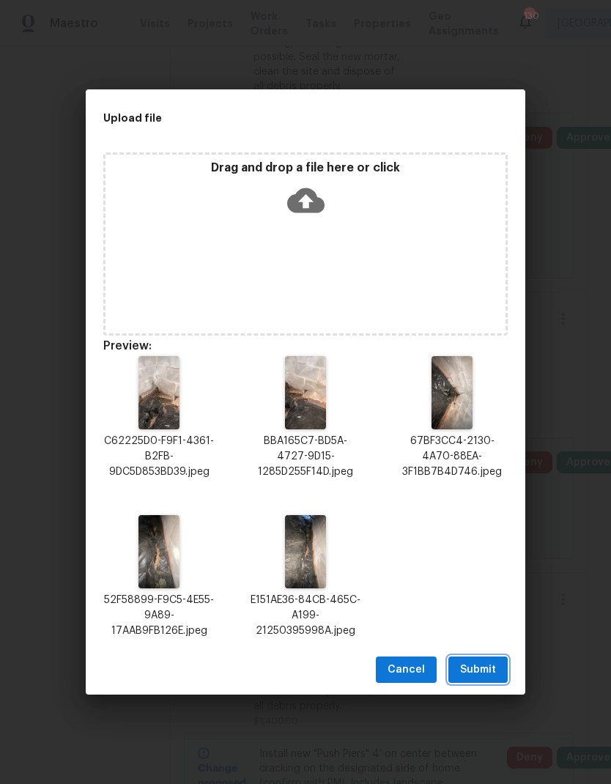
click at [480, 667] on span "Submit" at bounding box center [478, 669] width 36 height 18
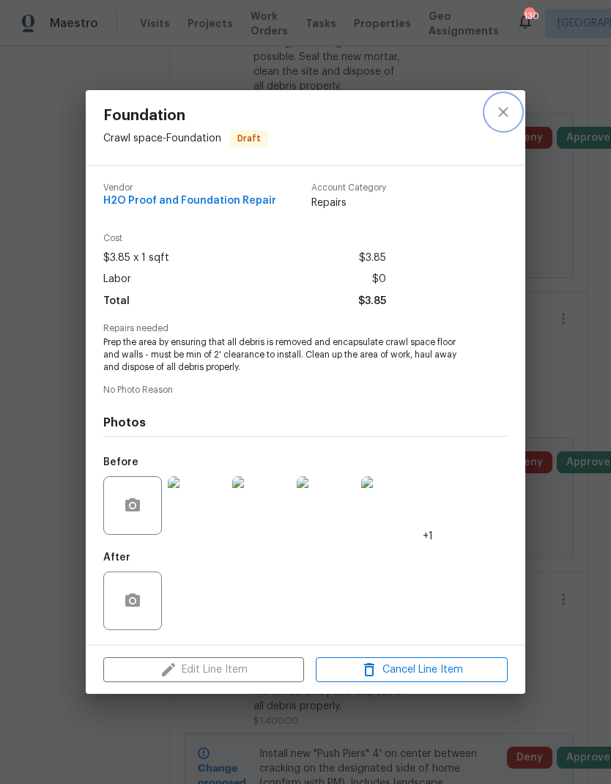
click at [494, 108] on icon "close" at bounding box center [503, 112] width 18 height 18
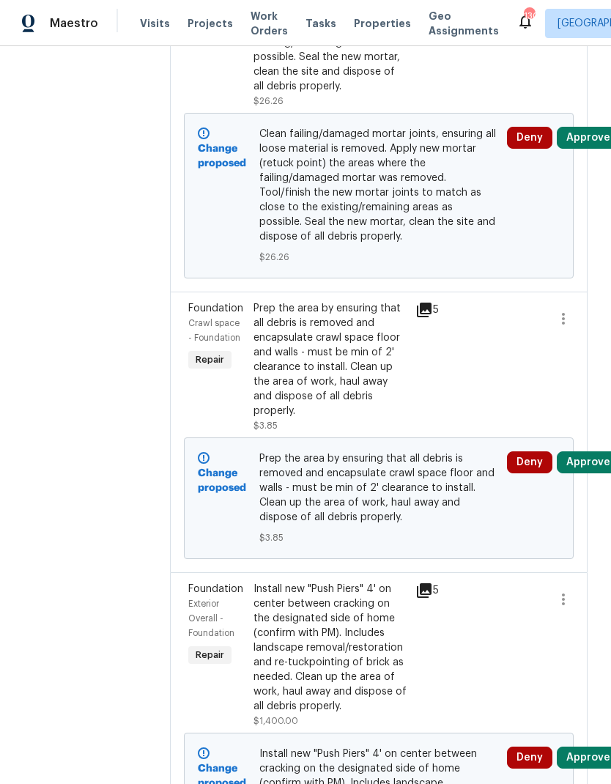
scroll to position [59, 0]
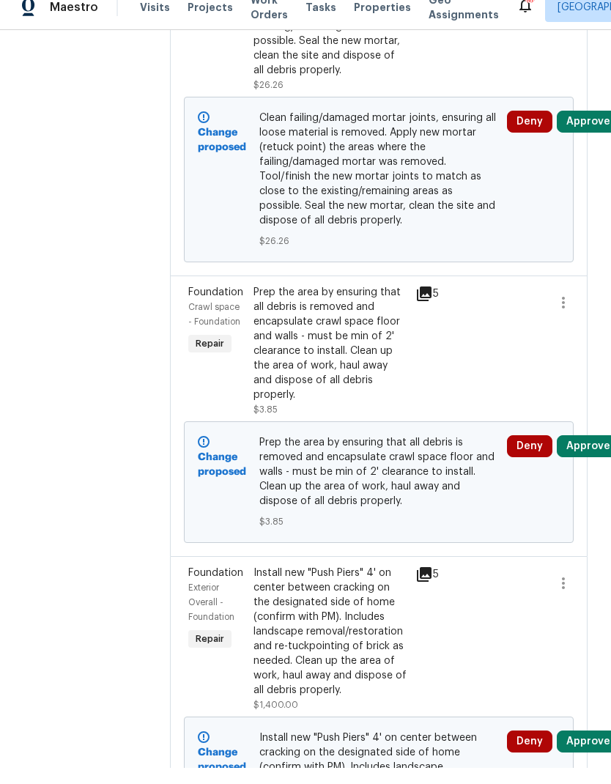
click at [303, 581] on div "Install new "Push Piers" 4' on center between cracking on the designated side o…" at bounding box center [330, 647] width 154 height 132
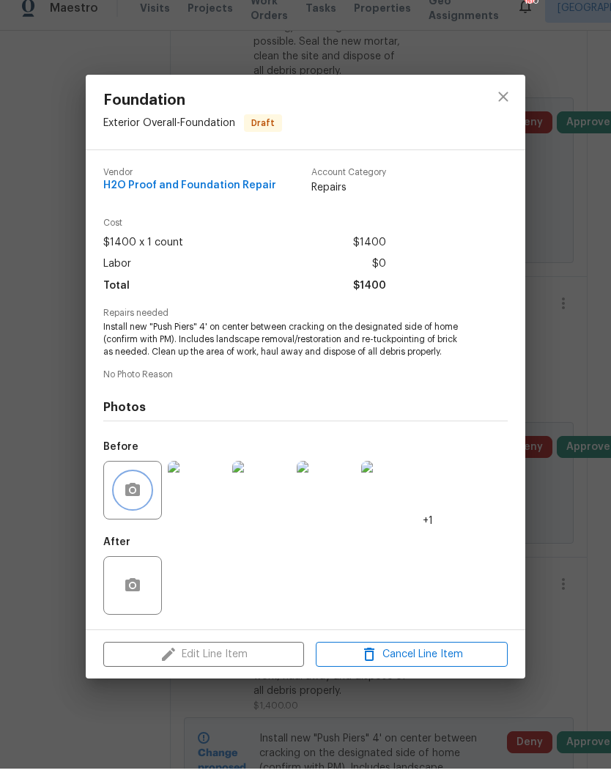
click at [137, 498] on icon "button" at bounding box center [132, 504] width 15 height 13
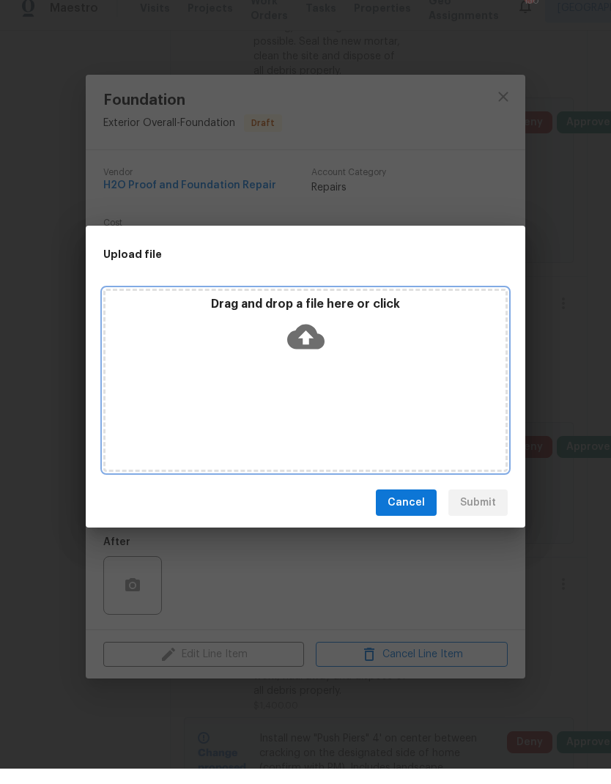
click at [386, 384] on div "Drag and drop a file here or click" at bounding box center [305, 395] width 404 height 183
